Goal: Find specific page/section: Find specific page/section

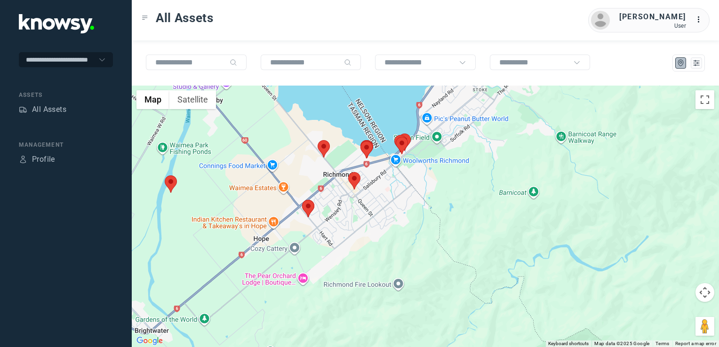
click at [324, 147] on img at bounding box center [324, 148] width 12 height 17
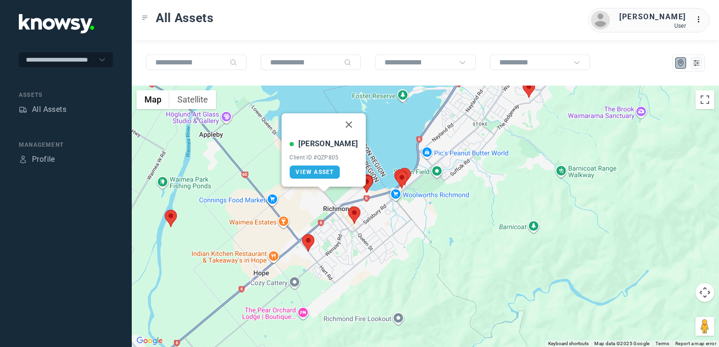
drag, startPoint x: 341, startPoint y: 124, endPoint x: 372, endPoint y: 146, distance: 37.7
click at [341, 124] on button "Close" at bounding box center [349, 124] width 23 height 23
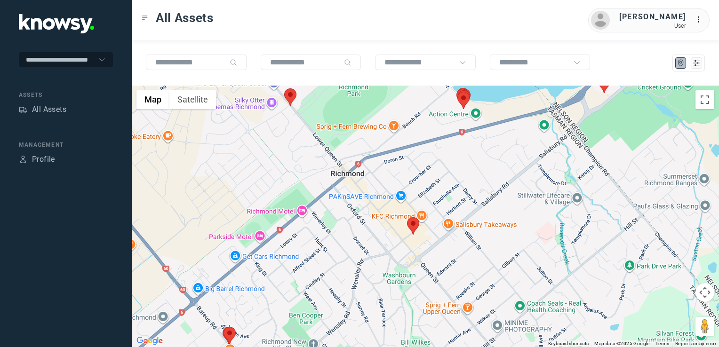
click at [290, 99] on img at bounding box center [290, 96] width 12 height 17
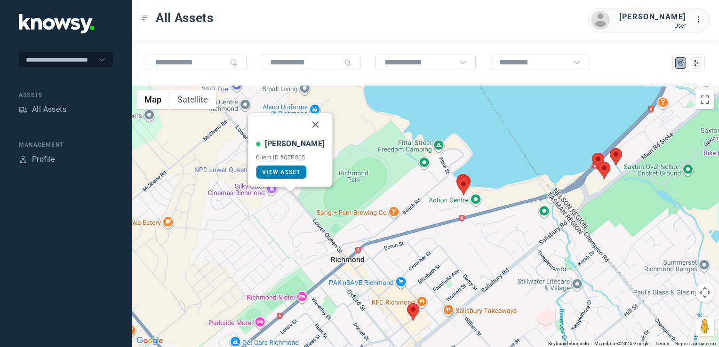
click at [289, 173] on span "View Asset" at bounding box center [281, 172] width 38 height 7
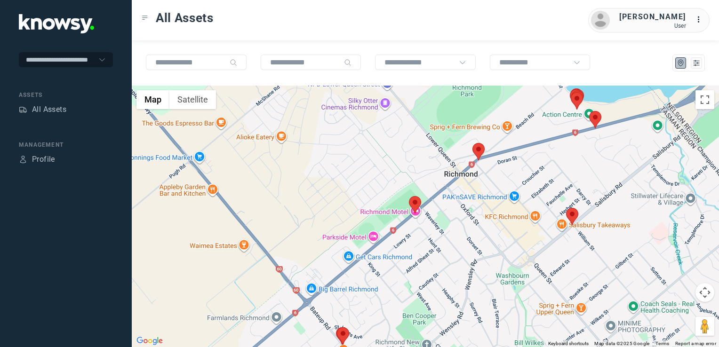
click at [415, 199] on img at bounding box center [415, 204] width 12 height 17
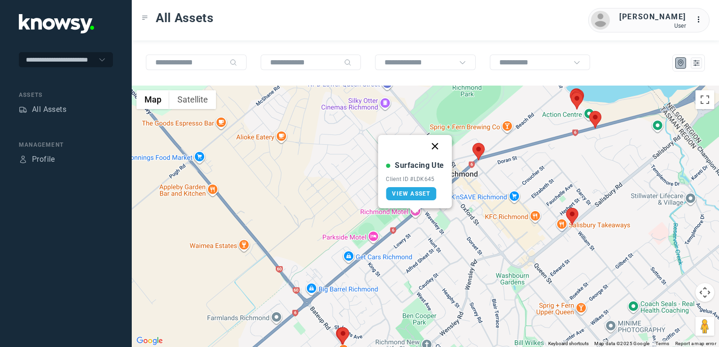
click at [434, 143] on button "Close" at bounding box center [435, 146] width 23 height 23
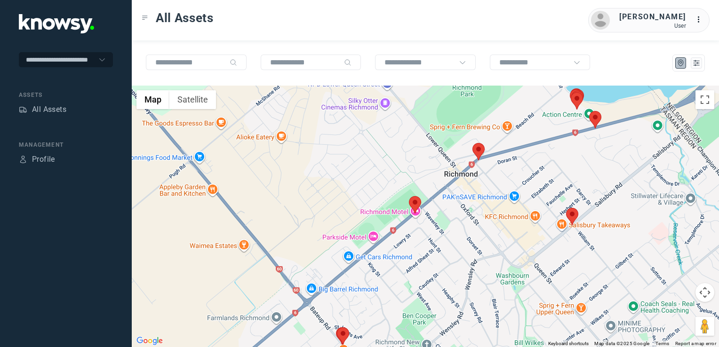
click at [476, 149] on img at bounding box center [478, 151] width 12 height 17
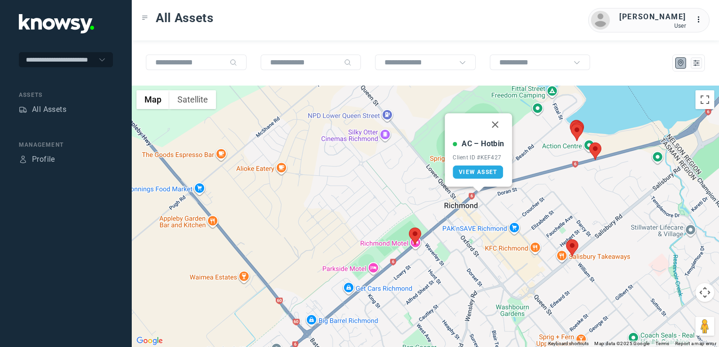
click at [490, 124] on button "Close" at bounding box center [495, 124] width 23 height 23
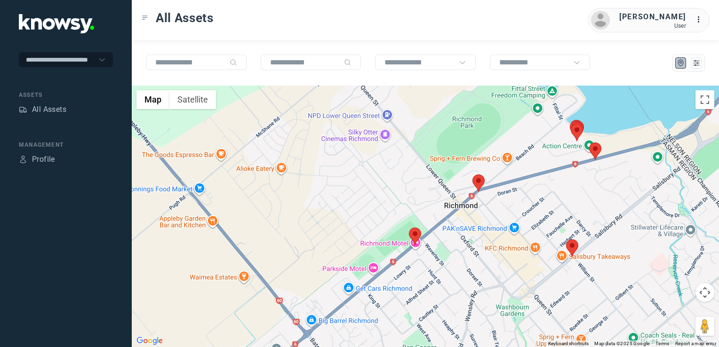
click at [593, 146] on img at bounding box center [595, 151] width 12 height 17
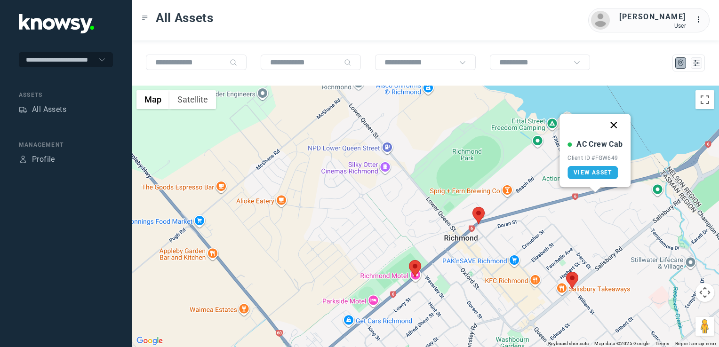
drag, startPoint x: 619, startPoint y: 120, endPoint x: 618, endPoint y: 128, distance: 9.1
click at [619, 120] on button "Close" at bounding box center [614, 125] width 23 height 23
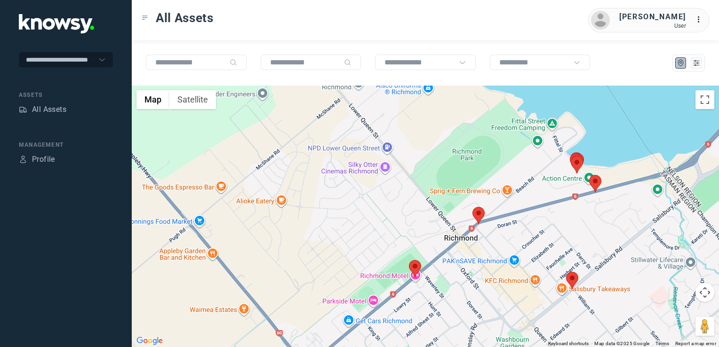
click at [575, 278] on img at bounding box center [572, 280] width 12 height 17
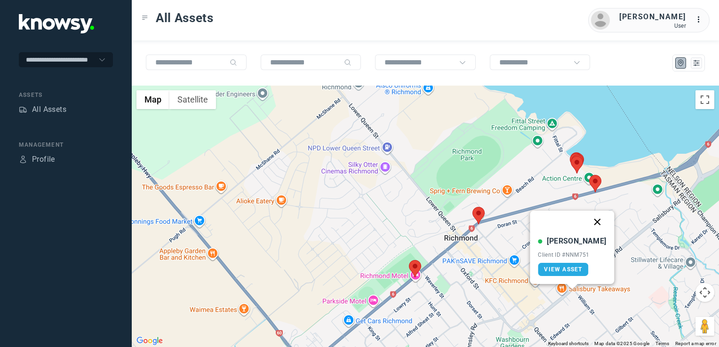
click at [590, 221] on button "Close" at bounding box center [597, 222] width 23 height 23
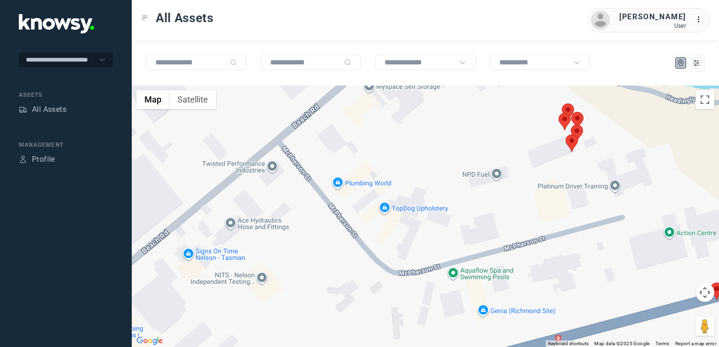
click at [562, 121] on img at bounding box center [565, 121] width 12 height 17
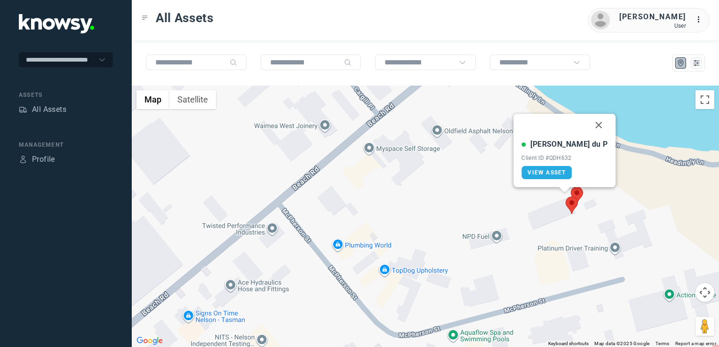
drag, startPoint x: 580, startPoint y: 123, endPoint x: 577, endPoint y: 132, distance: 9.4
click at [588, 123] on button "Close" at bounding box center [599, 125] width 23 height 23
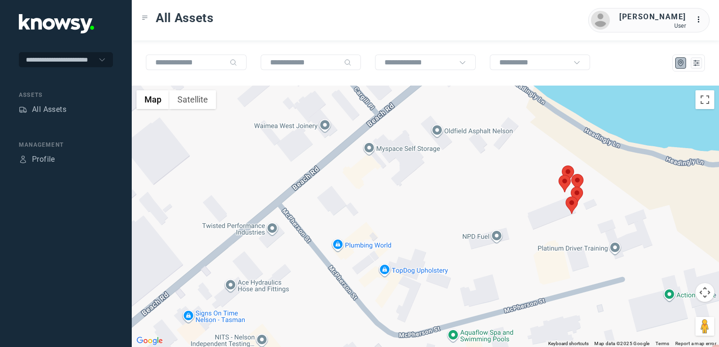
click at [568, 168] on img at bounding box center [568, 174] width 12 height 17
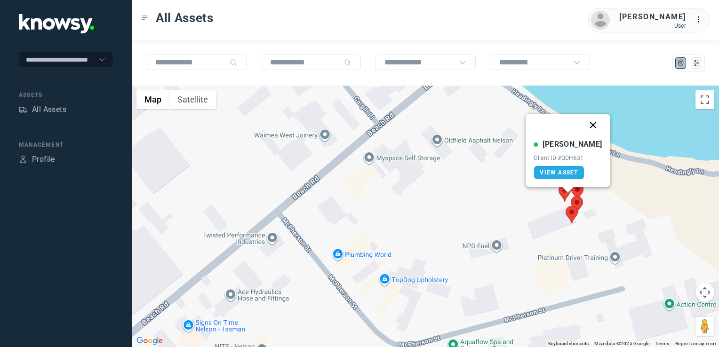
click at [583, 125] on button "Close" at bounding box center [593, 125] width 23 height 23
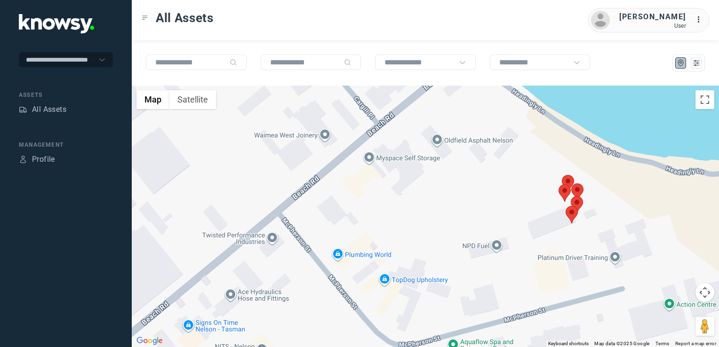
click at [570, 210] on img at bounding box center [572, 214] width 12 height 17
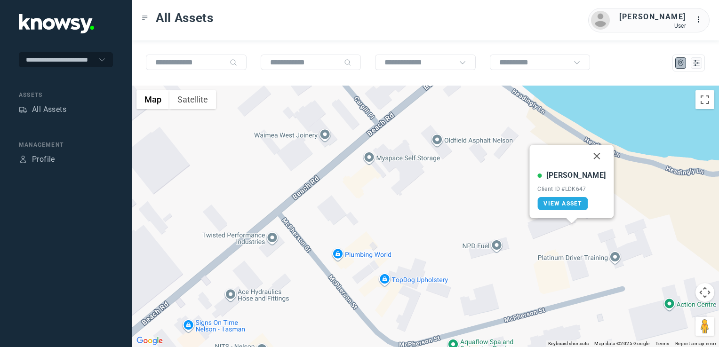
drag, startPoint x: 589, startPoint y: 152, endPoint x: 587, endPoint y: 170, distance: 18.5
click at [589, 152] on button "Close" at bounding box center [597, 156] width 23 height 23
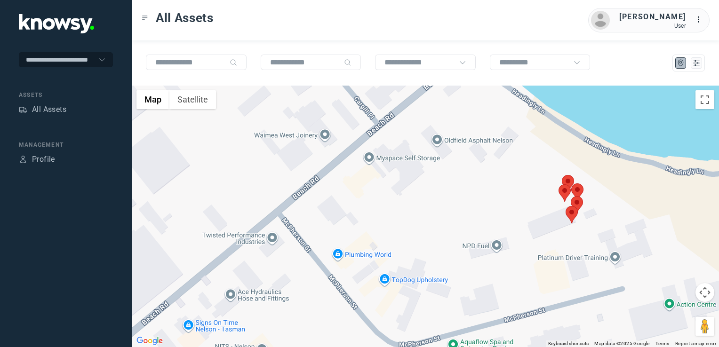
click at [577, 205] on img at bounding box center [577, 204] width 12 height 17
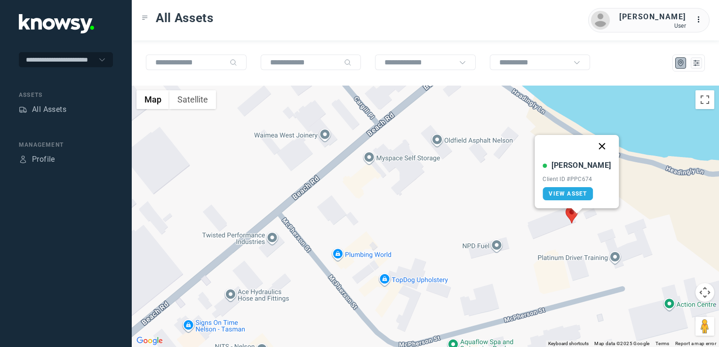
click at [595, 139] on button "Close" at bounding box center [602, 146] width 23 height 23
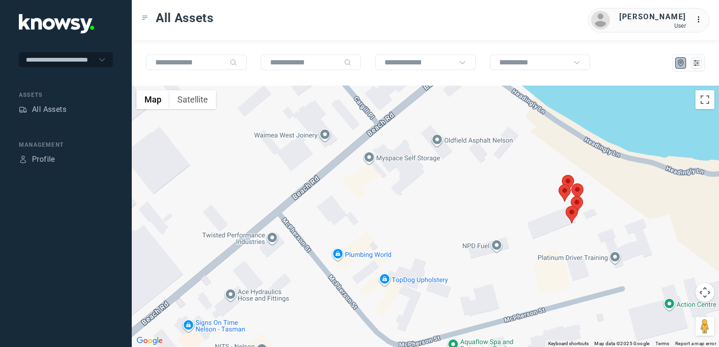
click at [576, 187] on img at bounding box center [577, 192] width 12 height 17
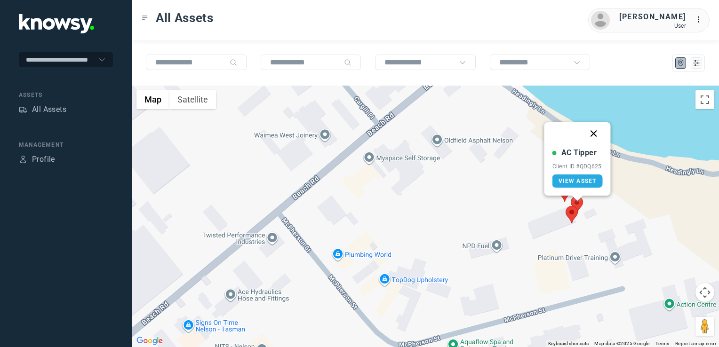
click at [591, 133] on button "Close" at bounding box center [594, 133] width 23 height 23
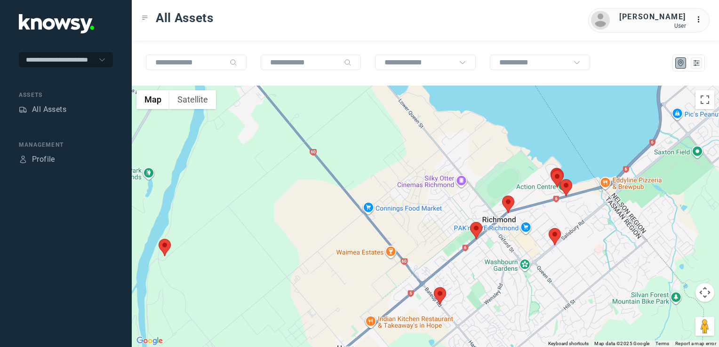
drag, startPoint x: 462, startPoint y: 270, endPoint x: 359, endPoint y: 286, distance: 104.3
click at [362, 285] on div "To navigate, press the arrow keys." at bounding box center [425, 217] width 587 height 262
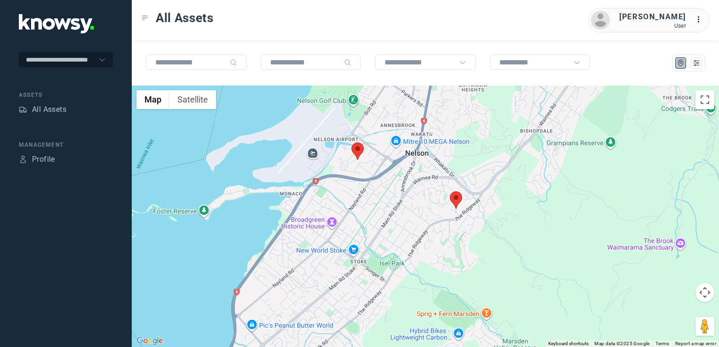
click at [357, 152] on img at bounding box center [358, 151] width 12 height 17
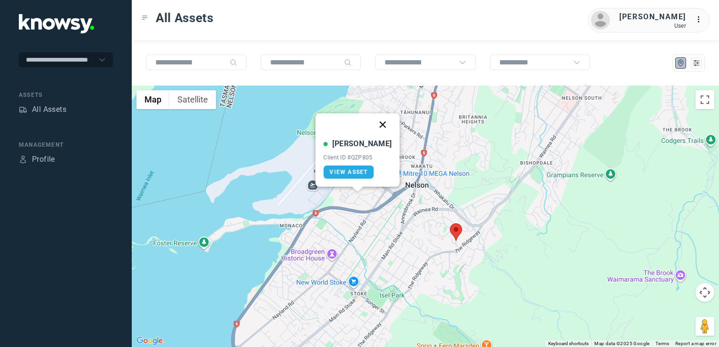
click at [372, 124] on button "Close" at bounding box center [383, 124] width 23 height 23
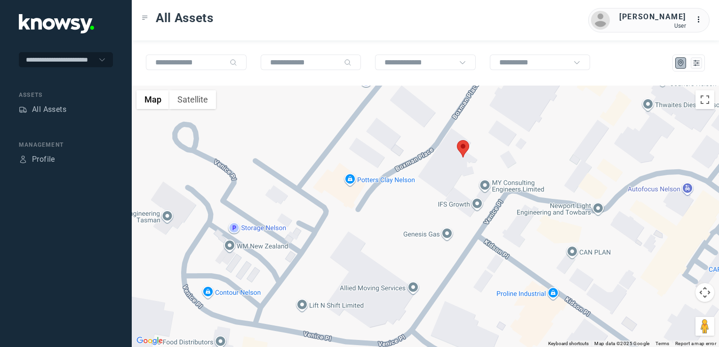
drag, startPoint x: 444, startPoint y: 208, endPoint x: 445, endPoint y: 201, distance: 7.2
click at [444, 207] on div "To navigate, press the arrow keys." at bounding box center [425, 217] width 587 height 262
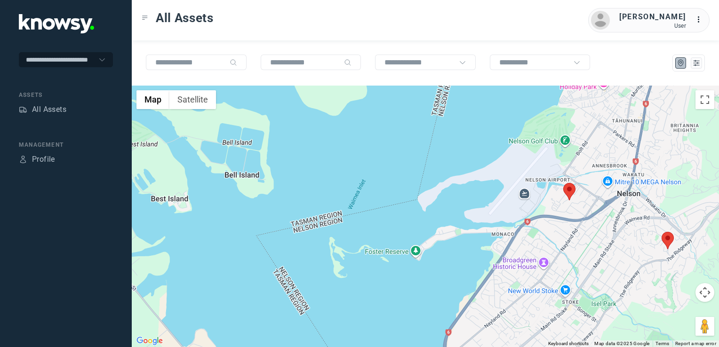
drag, startPoint x: 588, startPoint y: 220, endPoint x: 580, endPoint y: 227, distance: 10.4
click at [579, 228] on div at bounding box center [425, 217] width 587 height 262
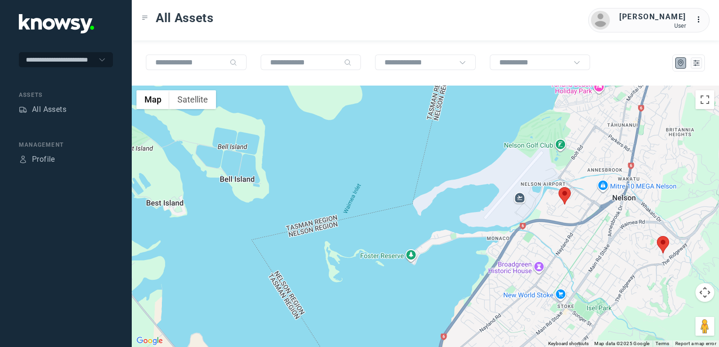
drag, startPoint x: 617, startPoint y: 225, endPoint x: 596, endPoint y: 241, distance: 26.2
click at [601, 238] on div at bounding box center [425, 217] width 587 height 262
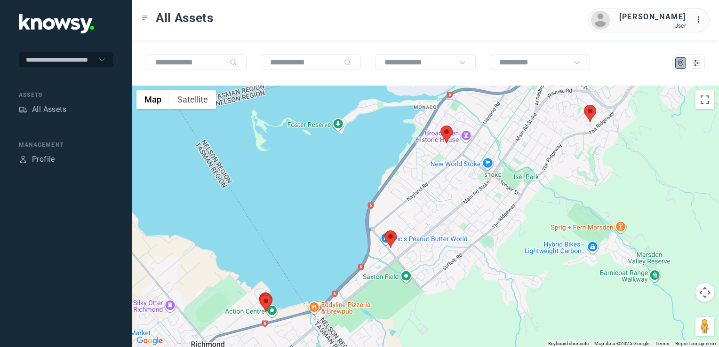
click at [391, 240] on img at bounding box center [390, 239] width 12 height 17
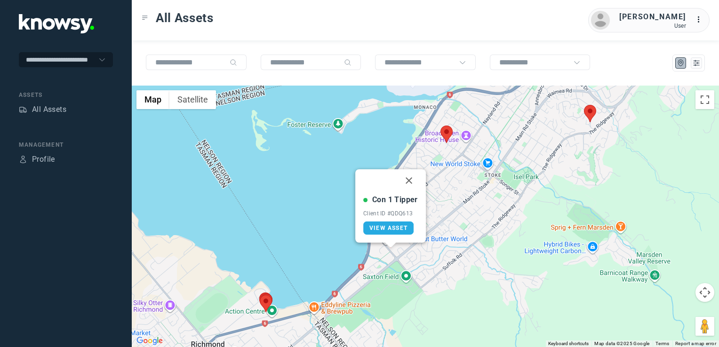
click at [409, 183] on button "Close" at bounding box center [409, 180] width 23 height 23
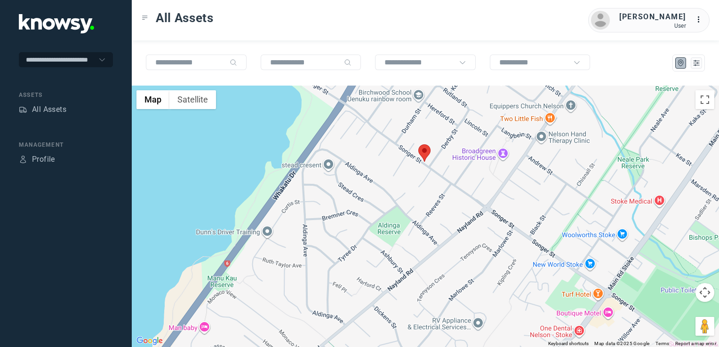
click at [424, 152] on img at bounding box center [424, 152] width 12 height 17
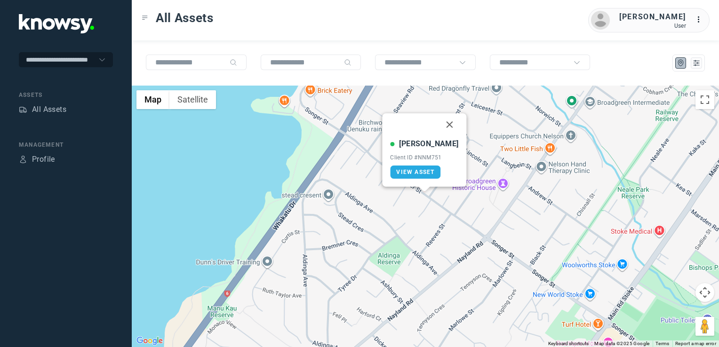
drag, startPoint x: 442, startPoint y: 121, endPoint x: 452, endPoint y: 135, distance: 16.2
click at [442, 121] on button "Close" at bounding box center [450, 124] width 23 height 23
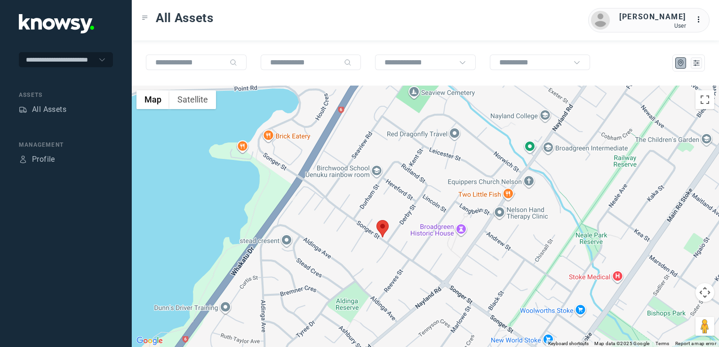
drag, startPoint x: 559, startPoint y: 172, endPoint x: 490, endPoint y: 274, distance: 123.2
click at [490, 274] on div "To navigate, press the arrow keys." at bounding box center [425, 217] width 587 height 262
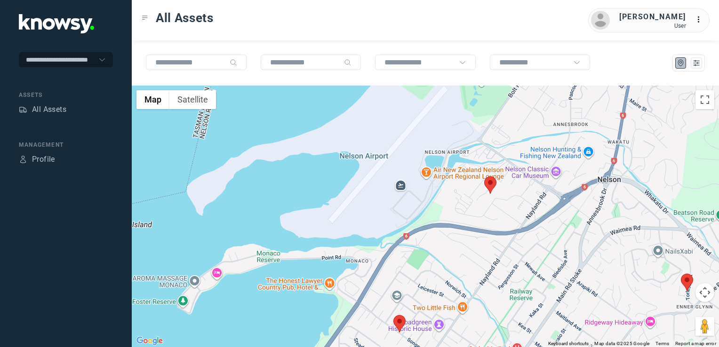
drag, startPoint x: 602, startPoint y: 257, endPoint x: 563, endPoint y: 245, distance: 40.5
click at [565, 245] on div at bounding box center [425, 217] width 587 height 262
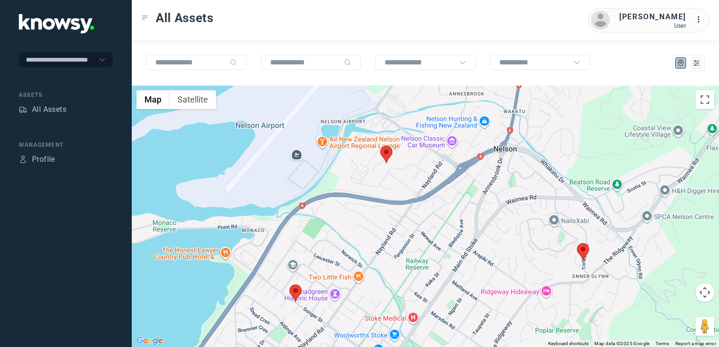
click at [585, 251] on img at bounding box center [583, 251] width 12 height 17
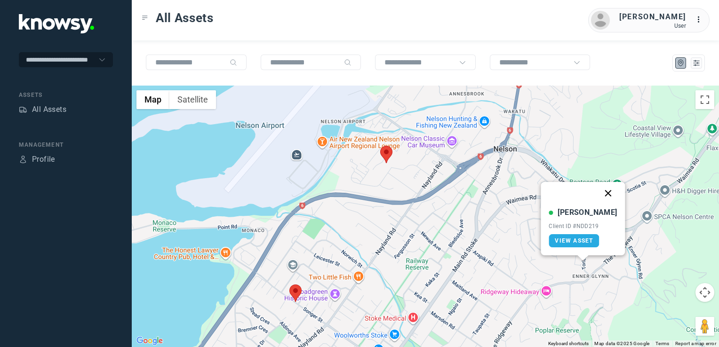
click at [597, 190] on button "Close" at bounding box center [608, 193] width 23 height 23
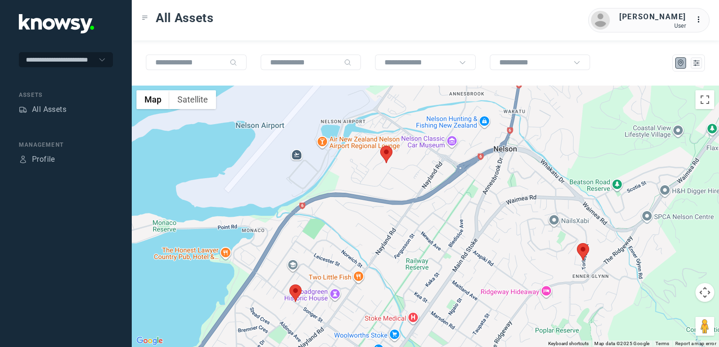
click at [391, 155] on img at bounding box center [386, 154] width 12 height 17
click at [386, 152] on img at bounding box center [386, 153] width 12 height 17
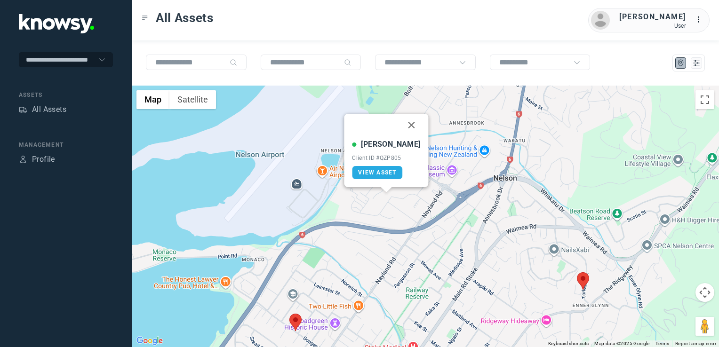
click at [404, 124] on button "Close" at bounding box center [411, 125] width 23 height 23
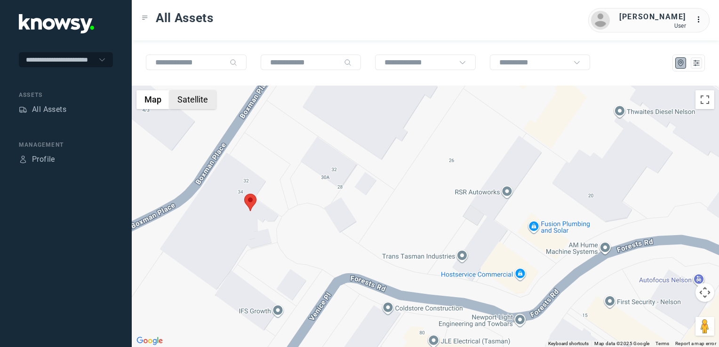
click at [186, 107] on button "Satellite" at bounding box center [192, 99] width 47 height 19
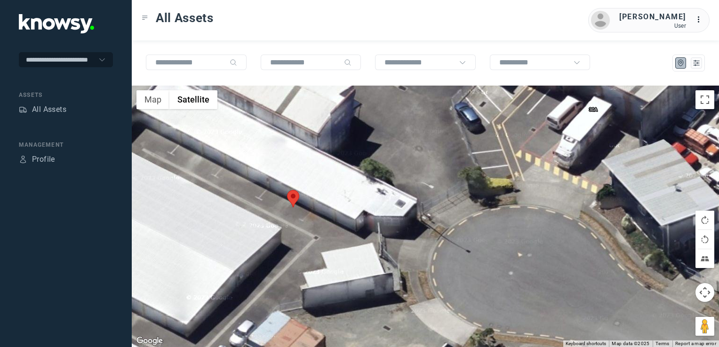
click at [352, 238] on div at bounding box center [425, 217] width 587 height 262
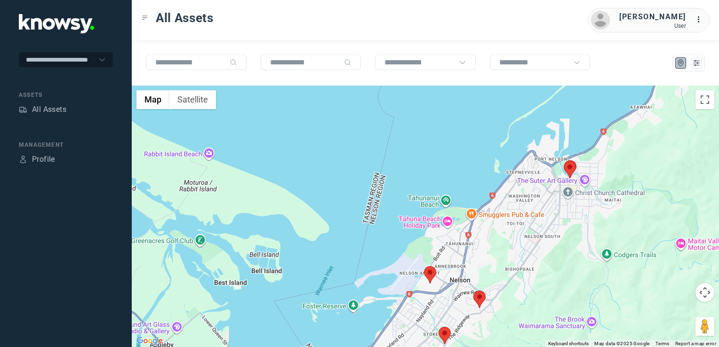
drag, startPoint x: 550, startPoint y: 116, endPoint x: 557, endPoint y: 191, distance: 75.7
click at [556, 192] on div at bounding box center [425, 217] width 587 height 262
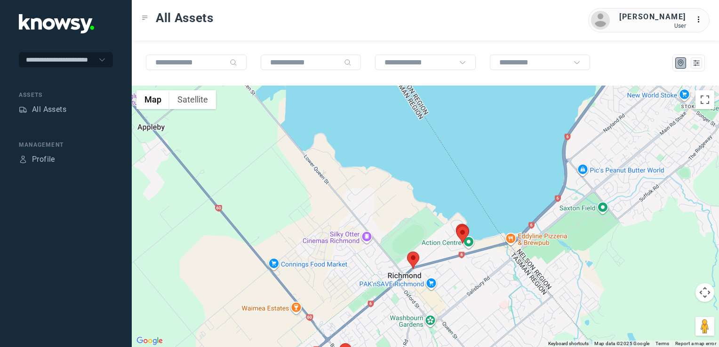
click at [408, 262] on img at bounding box center [413, 260] width 12 height 17
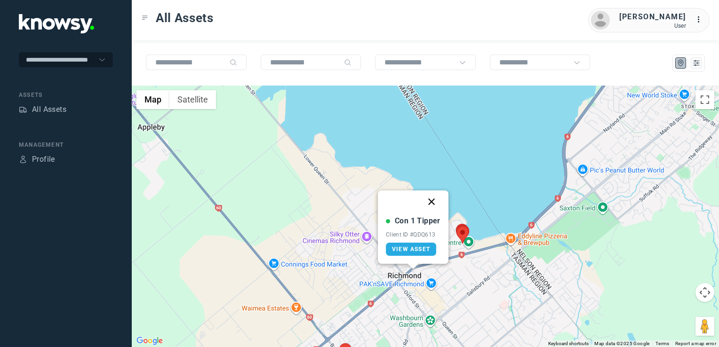
click at [433, 201] on button "Close" at bounding box center [431, 202] width 23 height 23
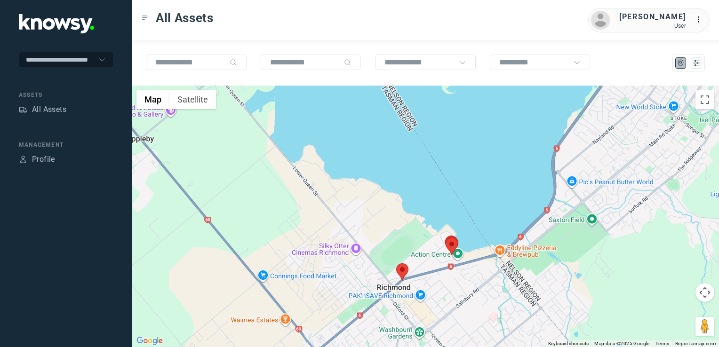
drag, startPoint x: 547, startPoint y: 217, endPoint x: 448, endPoint y: 331, distance: 150.8
click at [452, 327] on div "To navigate, press the arrow keys." at bounding box center [425, 217] width 587 height 262
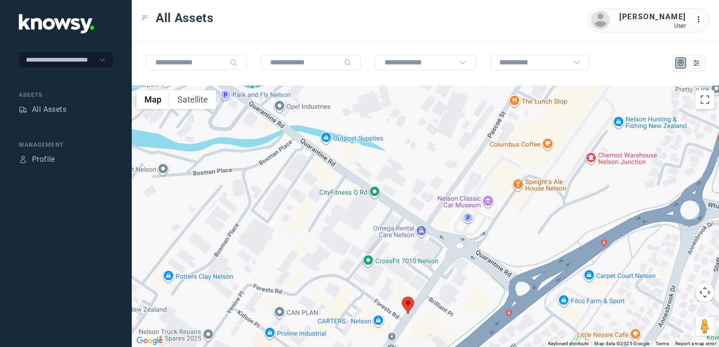
click at [408, 306] on img at bounding box center [408, 305] width 12 height 17
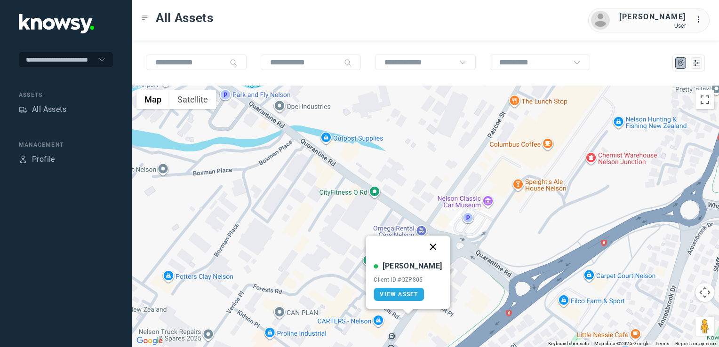
click at [425, 250] on button "Close" at bounding box center [433, 247] width 23 height 23
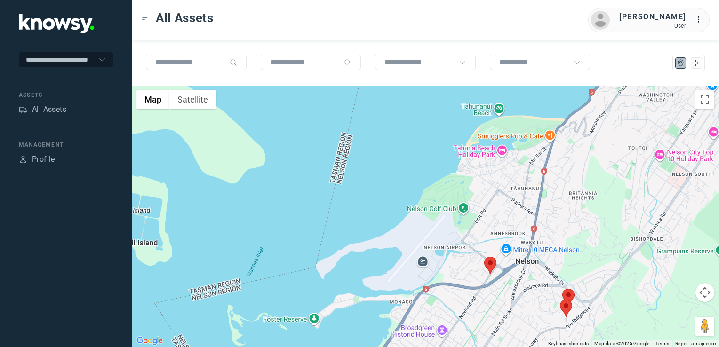
drag, startPoint x: 485, startPoint y: 294, endPoint x: 509, endPoint y: 248, distance: 51.6
click at [504, 254] on div "To navigate, press the arrow keys." at bounding box center [425, 217] width 587 height 262
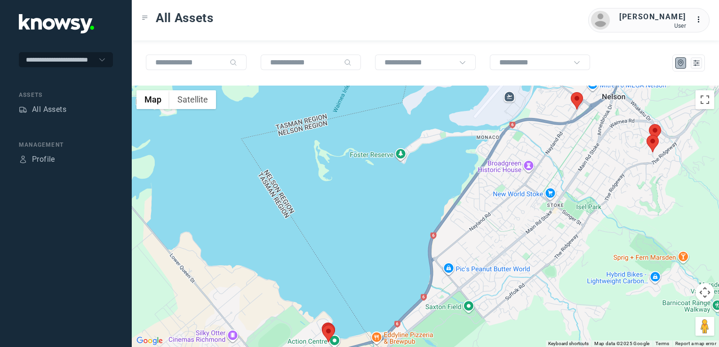
click at [492, 246] on div at bounding box center [425, 217] width 587 height 262
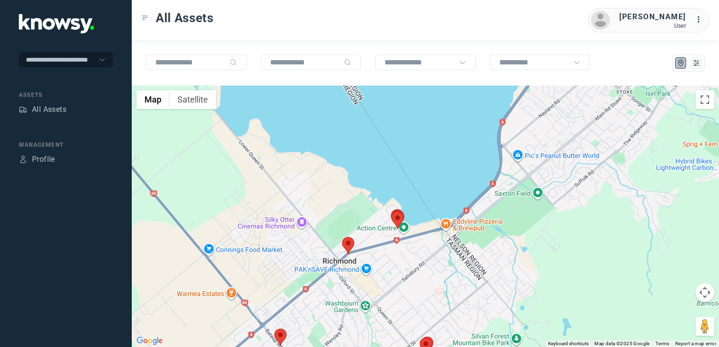
click at [480, 232] on div at bounding box center [425, 217] width 587 height 262
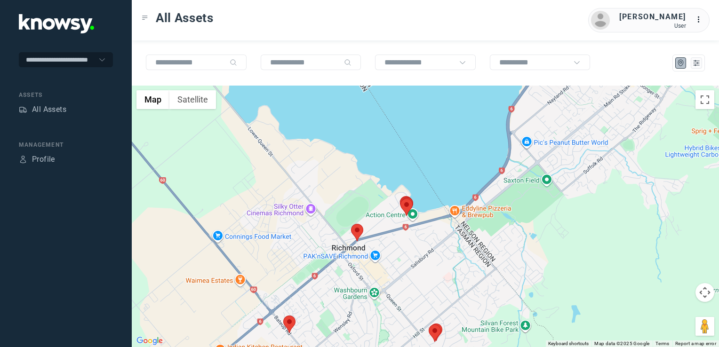
drag, startPoint x: 433, startPoint y: 254, endPoint x: 450, endPoint y: 250, distance: 16.8
click at [452, 231] on div at bounding box center [425, 217] width 587 height 262
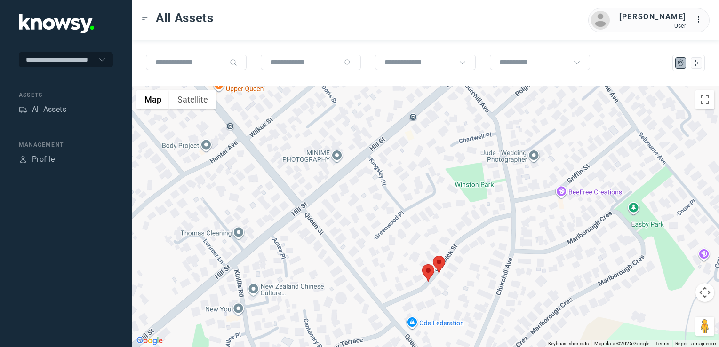
click at [437, 263] on img at bounding box center [439, 264] width 12 height 17
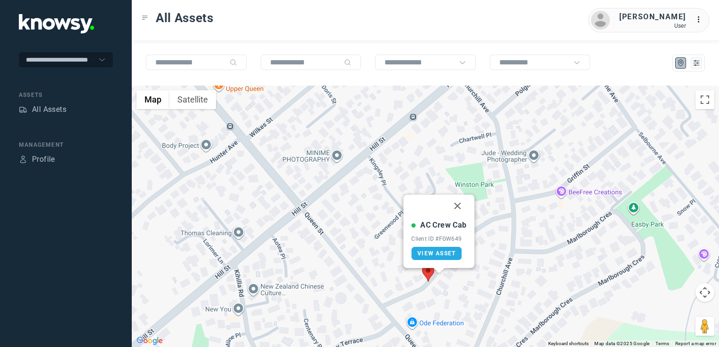
click at [428, 272] on img at bounding box center [428, 272] width 12 height 17
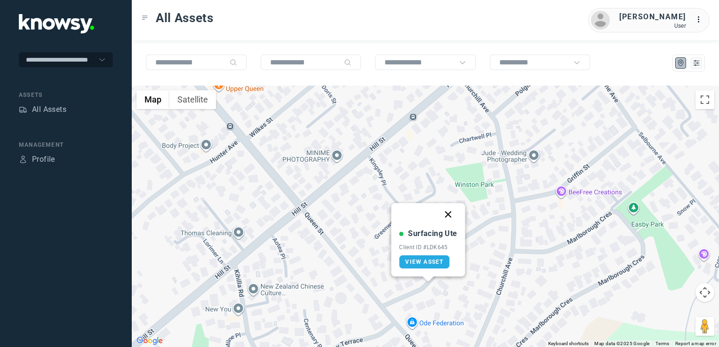
click at [449, 216] on button "Close" at bounding box center [448, 214] width 23 height 23
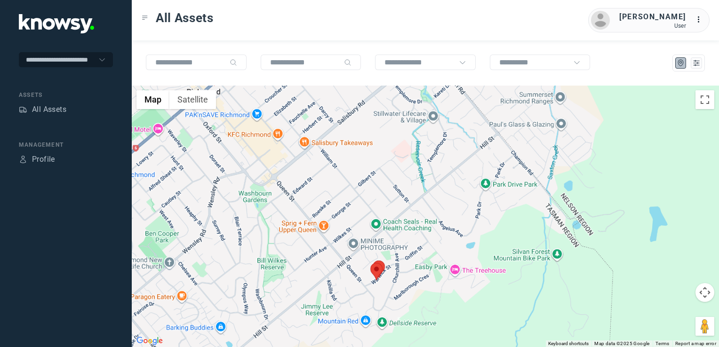
drag, startPoint x: 345, startPoint y: 279, endPoint x: 427, endPoint y: 227, distance: 96.6
click at [391, 245] on div "To navigate, press the arrow keys." at bounding box center [425, 217] width 587 height 262
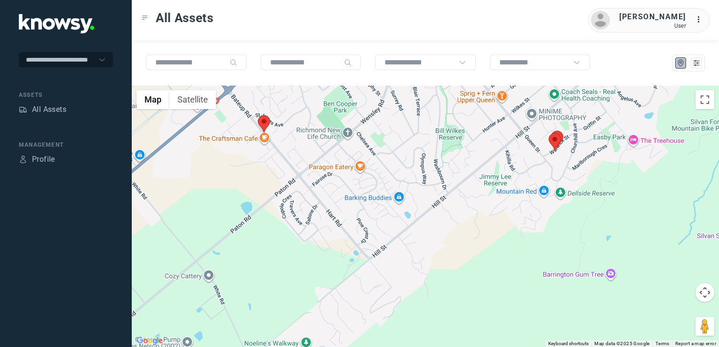
click at [366, 239] on div at bounding box center [425, 217] width 587 height 262
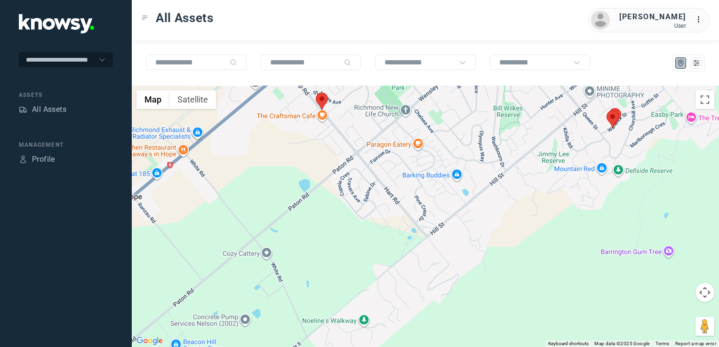
click at [363, 299] on div at bounding box center [425, 217] width 587 height 262
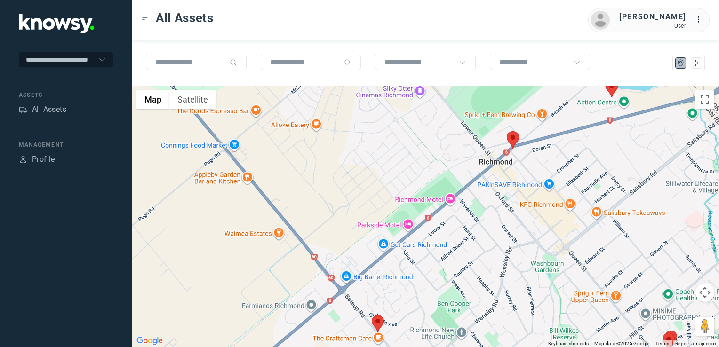
click at [511, 137] on img at bounding box center [513, 139] width 12 height 17
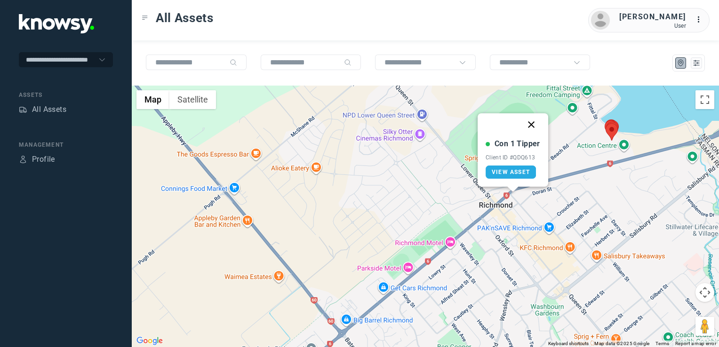
click at [529, 133] on button "Close" at bounding box center [531, 124] width 23 height 23
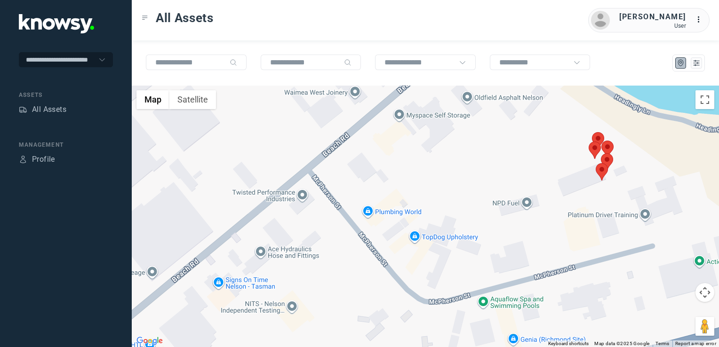
click at [592, 149] on img at bounding box center [595, 150] width 12 height 17
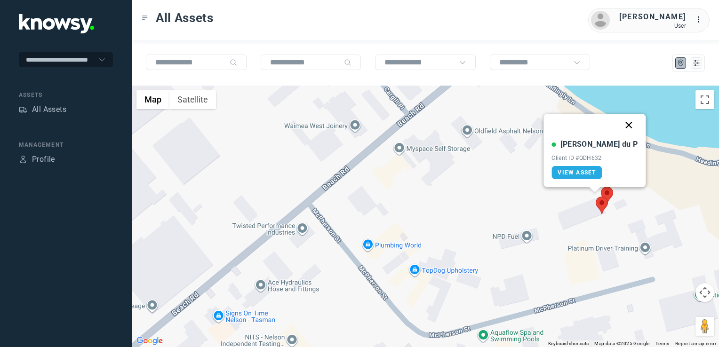
click at [618, 122] on button "Close" at bounding box center [629, 125] width 23 height 23
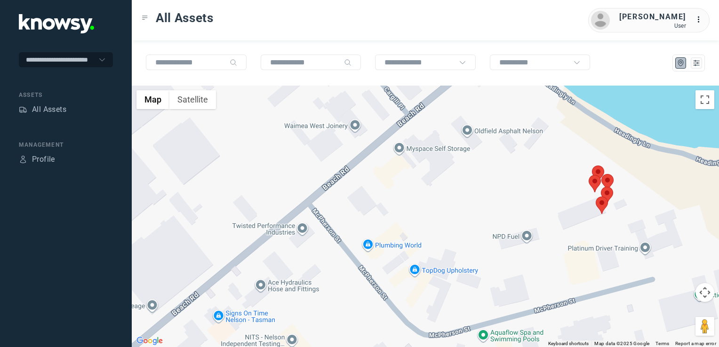
click at [599, 169] on img at bounding box center [598, 174] width 12 height 17
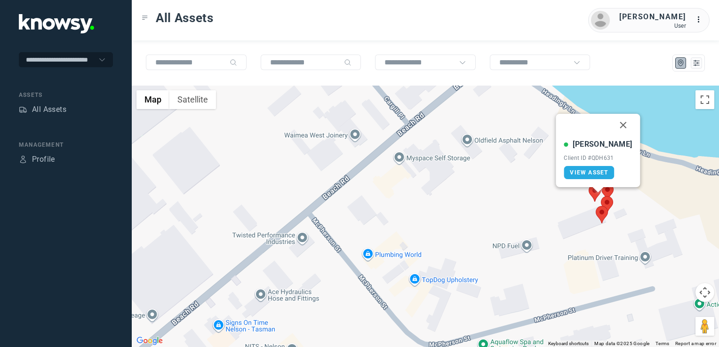
click at [611, 191] on img at bounding box center [607, 192] width 12 height 17
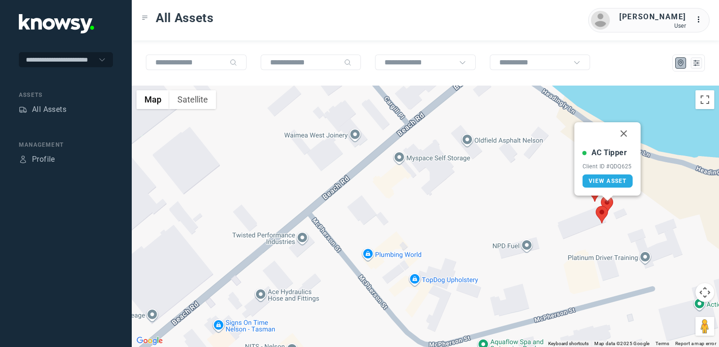
click at [609, 202] on img at bounding box center [607, 204] width 12 height 17
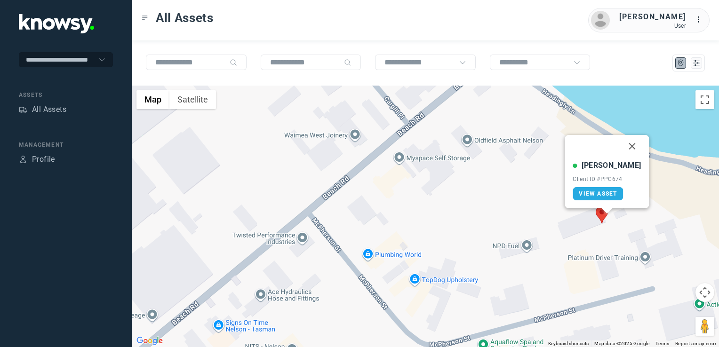
click at [606, 217] on img at bounding box center [602, 214] width 12 height 17
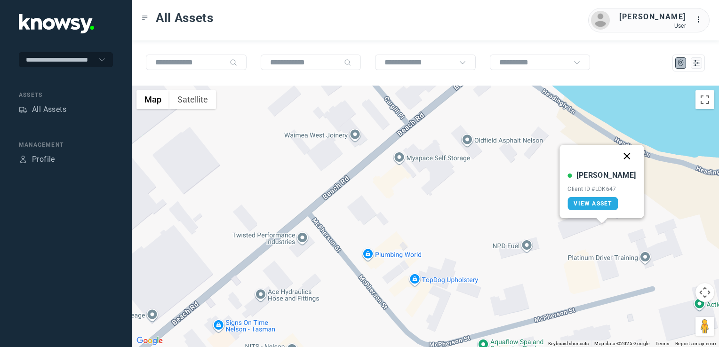
click at [618, 155] on button "Close" at bounding box center [627, 156] width 23 height 23
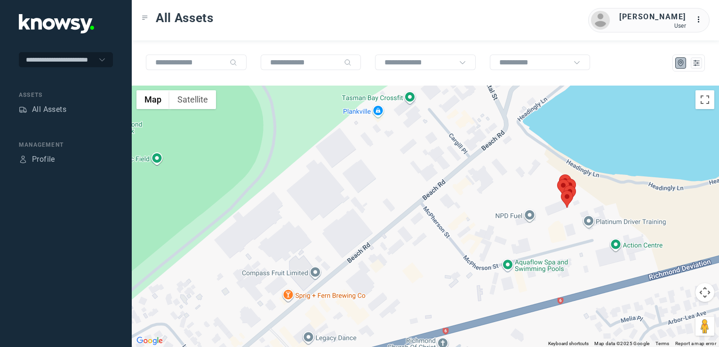
drag, startPoint x: 370, startPoint y: 248, endPoint x: 451, endPoint y: 192, distance: 98.1
click at [417, 210] on div "To navigate, press the arrow keys." at bounding box center [425, 217] width 587 height 262
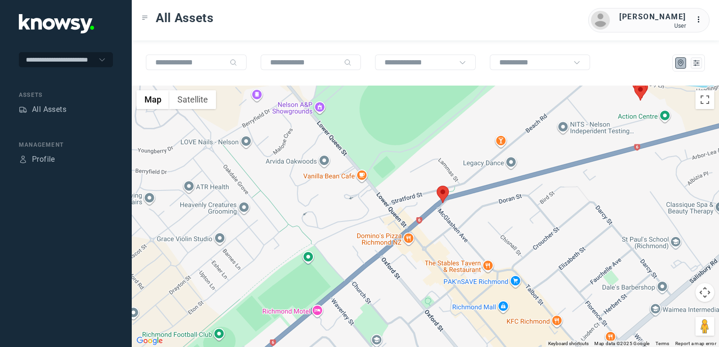
click at [444, 198] on img at bounding box center [443, 194] width 12 height 17
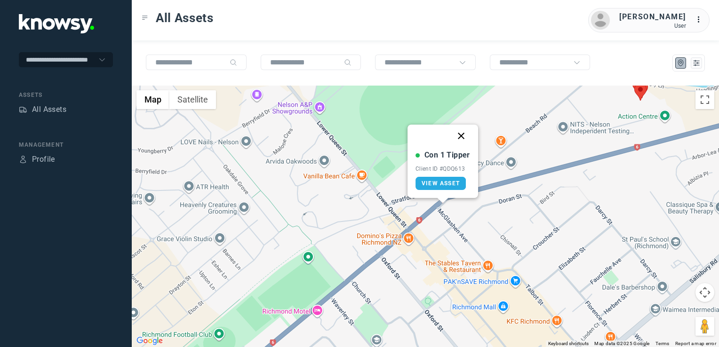
click at [461, 136] on button "Close" at bounding box center [461, 136] width 23 height 23
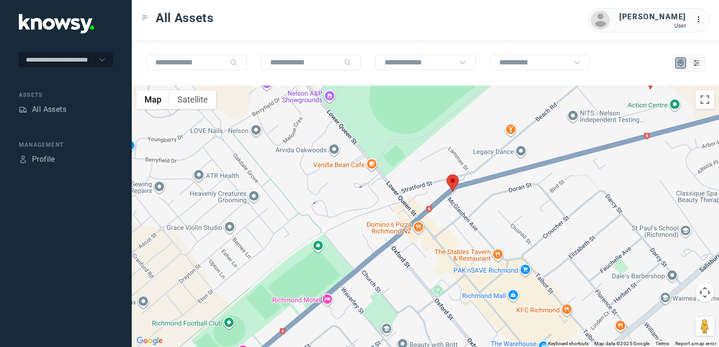
drag, startPoint x: 452, startPoint y: 245, endPoint x: 493, endPoint y: 204, distance: 58.6
click at [480, 216] on div "To navigate, press the arrow keys." at bounding box center [425, 217] width 587 height 262
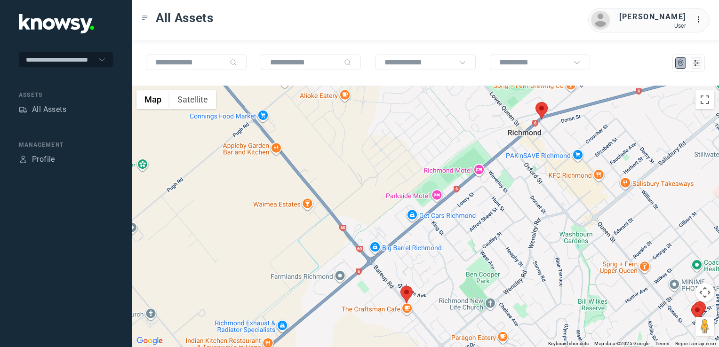
drag, startPoint x: 463, startPoint y: 264, endPoint x: 493, endPoint y: 224, distance: 49.7
click at [488, 230] on div at bounding box center [425, 217] width 587 height 262
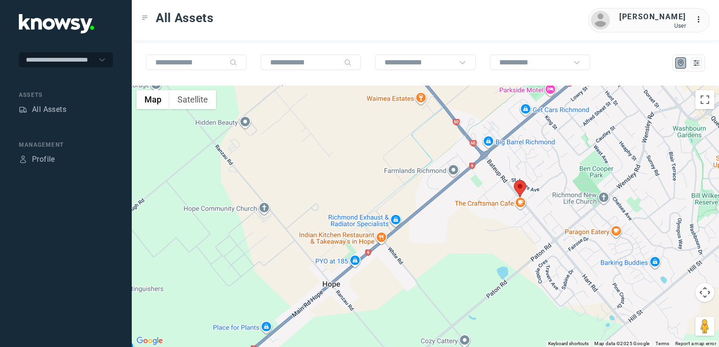
drag, startPoint x: 491, startPoint y: 228, endPoint x: 457, endPoint y: 333, distance: 110.7
click at [456, 335] on div at bounding box center [425, 217] width 587 height 262
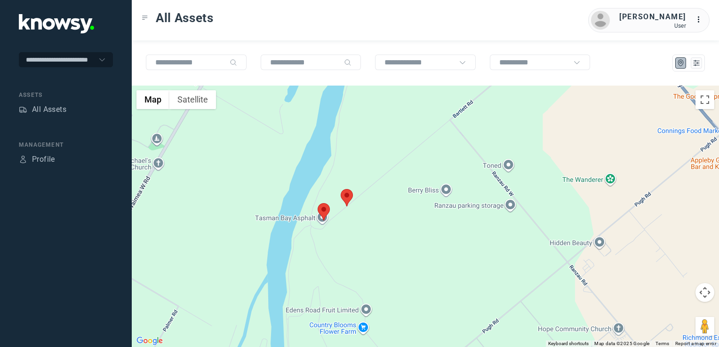
click at [345, 198] on img at bounding box center [347, 197] width 12 height 17
click at [348, 198] on img at bounding box center [347, 197] width 12 height 17
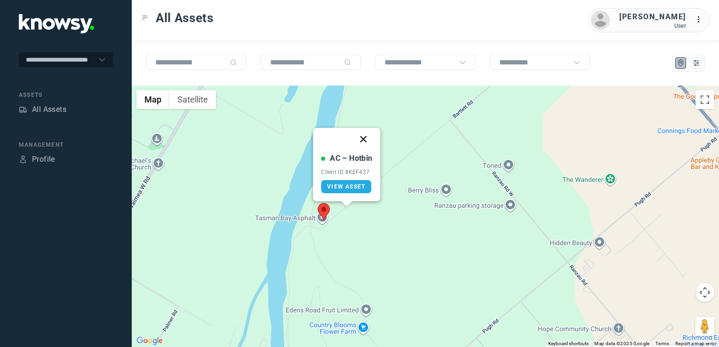
click at [363, 137] on button "Close" at bounding box center [363, 139] width 23 height 23
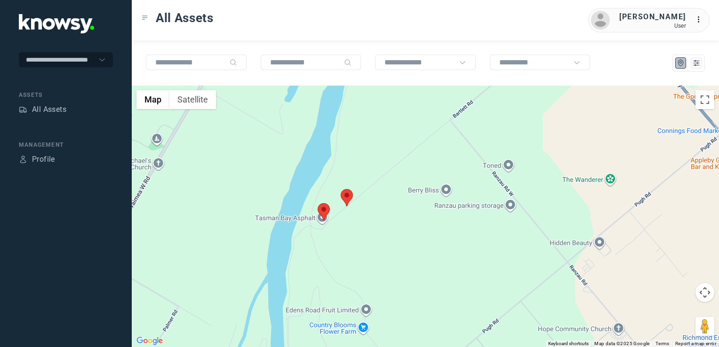
click at [452, 204] on div "To navigate, press the arrow keys." at bounding box center [425, 217] width 587 height 262
drag, startPoint x: 563, startPoint y: 248, endPoint x: 463, endPoint y: 214, distance: 106.1
click at [481, 216] on div at bounding box center [425, 217] width 587 height 262
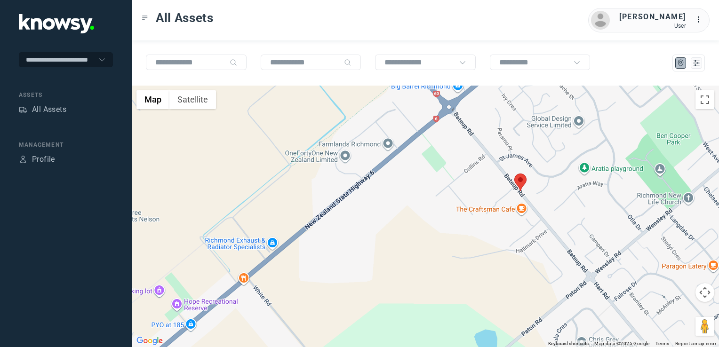
click at [520, 183] on img at bounding box center [520, 182] width 12 height 17
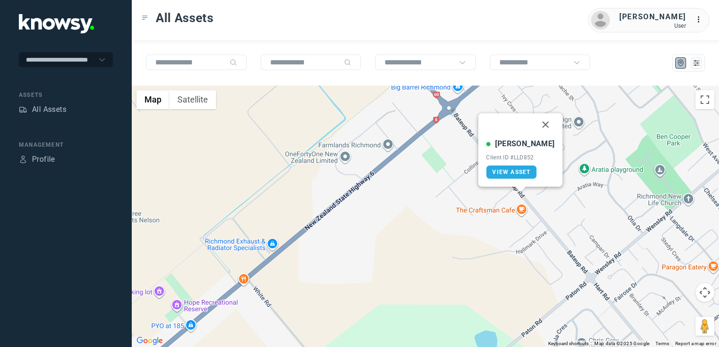
click at [539, 126] on button "Close" at bounding box center [546, 124] width 23 height 23
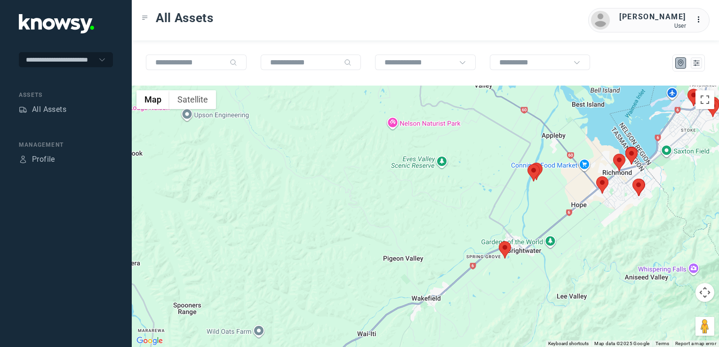
drag, startPoint x: 608, startPoint y: 244, endPoint x: 623, endPoint y: 231, distance: 20.4
click at [623, 231] on div at bounding box center [425, 217] width 587 height 262
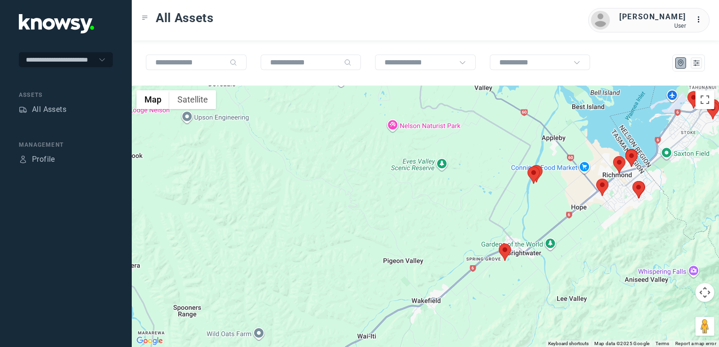
drag, startPoint x: 511, startPoint y: 274, endPoint x: 492, endPoint y: 314, distance: 44.8
click at [492, 316] on div at bounding box center [425, 217] width 587 height 262
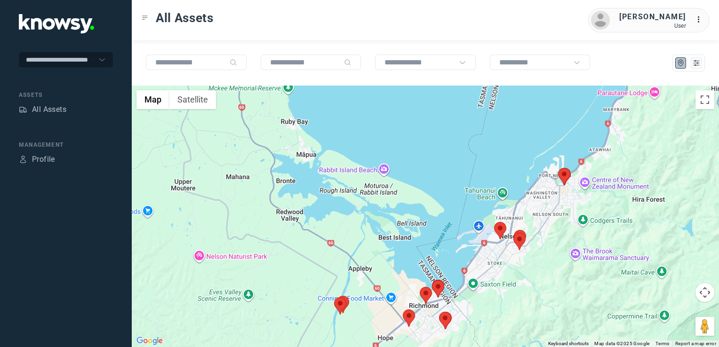
drag, startPoint x: 438, startPoint y: 312, endPoint x: 421, endPoint y: 319, distance: 17.9
click at [421, 319] on div at bounding box center [425, 217] width 587 height 262
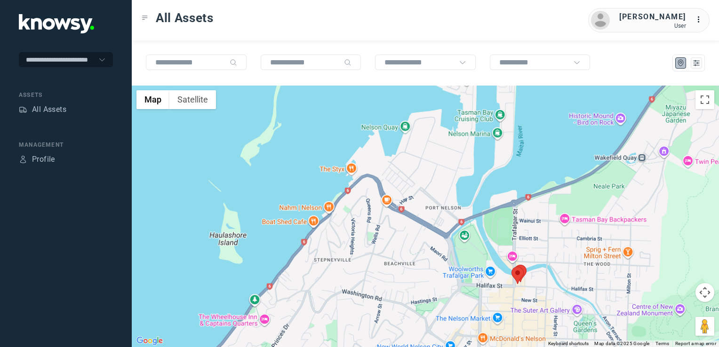
drag, startPoint x: 539, startPoint y: 319, endPoint x: 539, endPoint y: 271, distance: 48.5
click at [540, 304] on div at bounding box center [425, 217] width 587 height 262
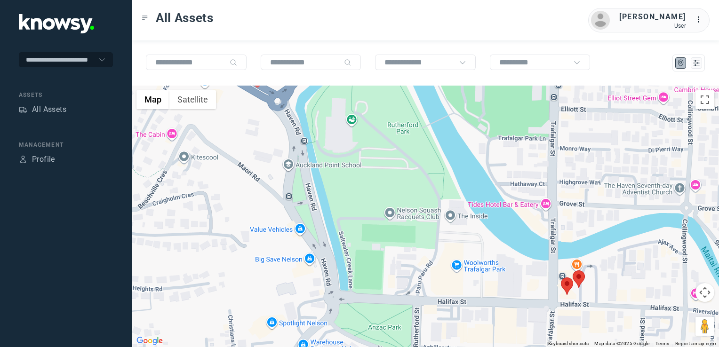
click at [568, 286] on img at bounding box center [567, 286] width 12 height 17
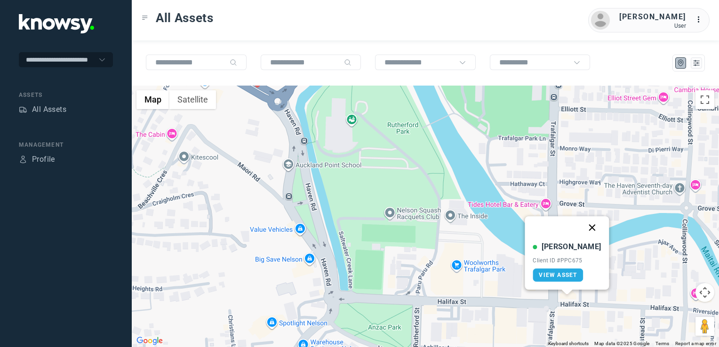
click at [585, 219] on button "Close" at bounding box center [592, 227] width 23 height 23
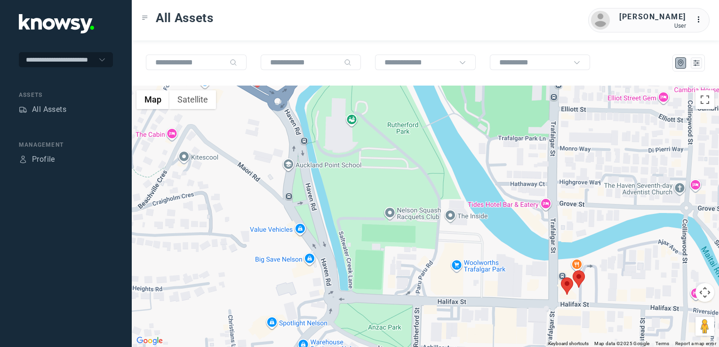
click at [585, 281] on div "To navigate, press the arrow keys." at bounding box center [425, 217] width 587 height 262
click at [577, 274] on img at bounding box center [579, 279] width 12 height 17
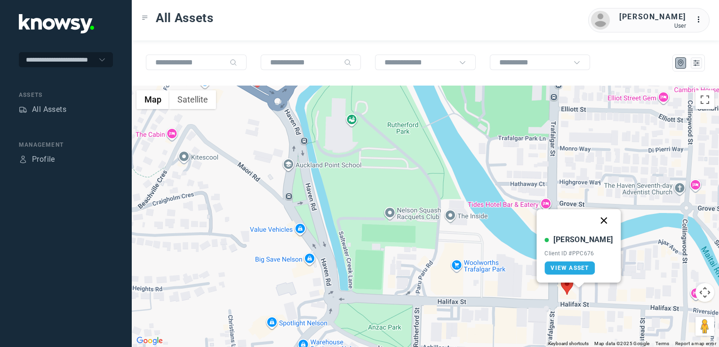
click at [596, 217] on button "Close" at bounding box center [604, 220] width 23 height 23
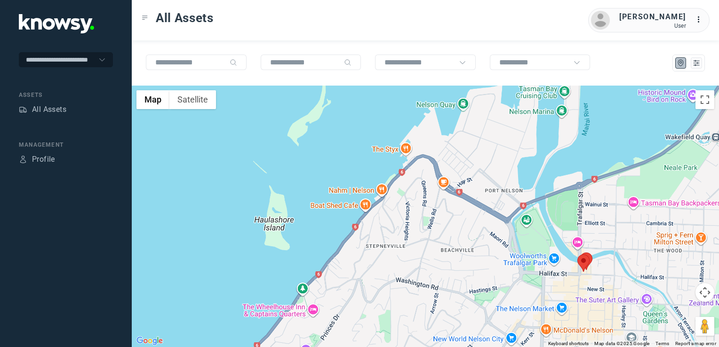
drag, startPoint x: 546, startPoint y: 281, endPoint x: 549, endPoint y: 191, distance: 90.4
click at [545, 202] on div "To navigate, press the arrow keys." at bounding box center [425, 217] width 587 height 262
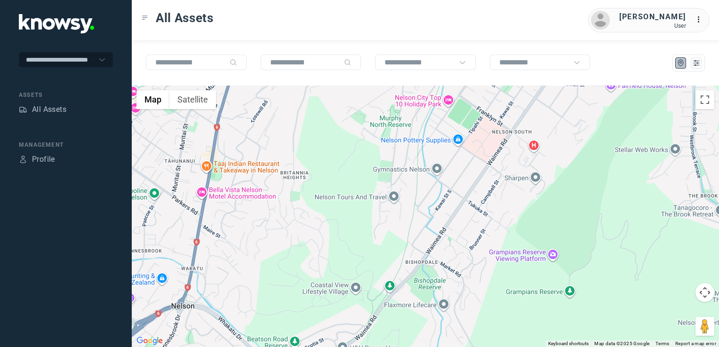
drag, startPoint x: 551, startPoint y: 236, endPoint x: 693, endPoint y: 181, distance: 152.0
click at [685, 192] on div at bounding box center [425, 217] width 587 height 262
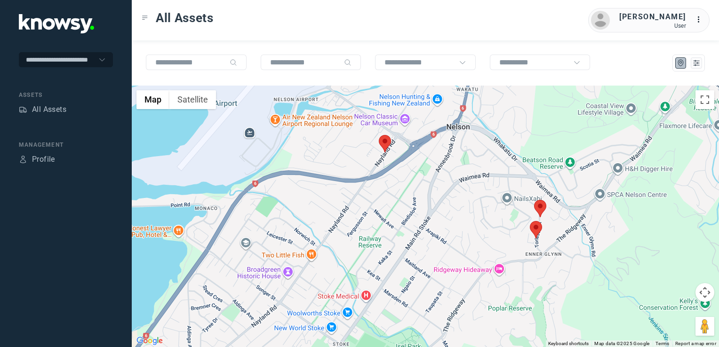
drag, startPoint x: 602, startPoint y: 214, endPoint x: 420, endPoint y: 196, distance: 183.5
click at [420, 196] on div at bounding box center [425, 217] width 587 height 262
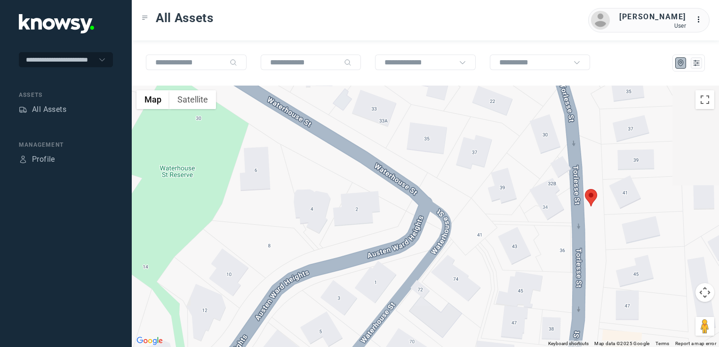
click at [590, 193] on img at bounding box center [591, 197] width 12 height 17
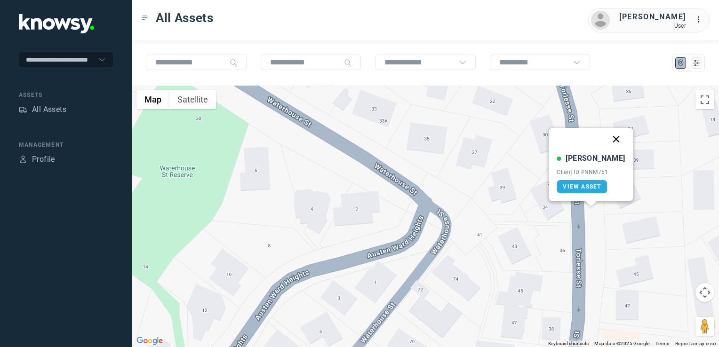
click at [608, 136] on button "Close" at bounding box center [616, 139] width 23 height 23
